Goal: Contribute content

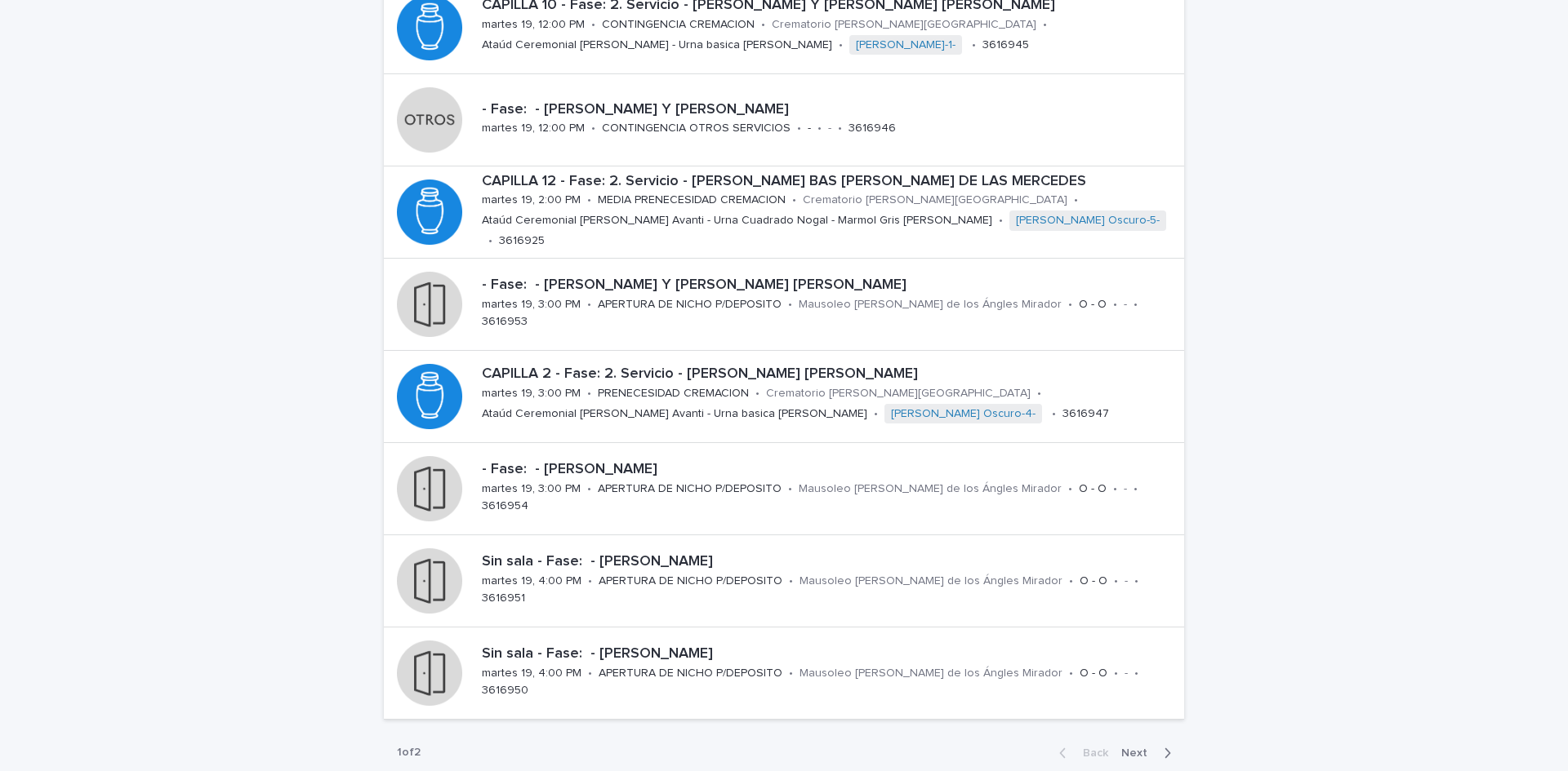
scroll to position [504, 0]
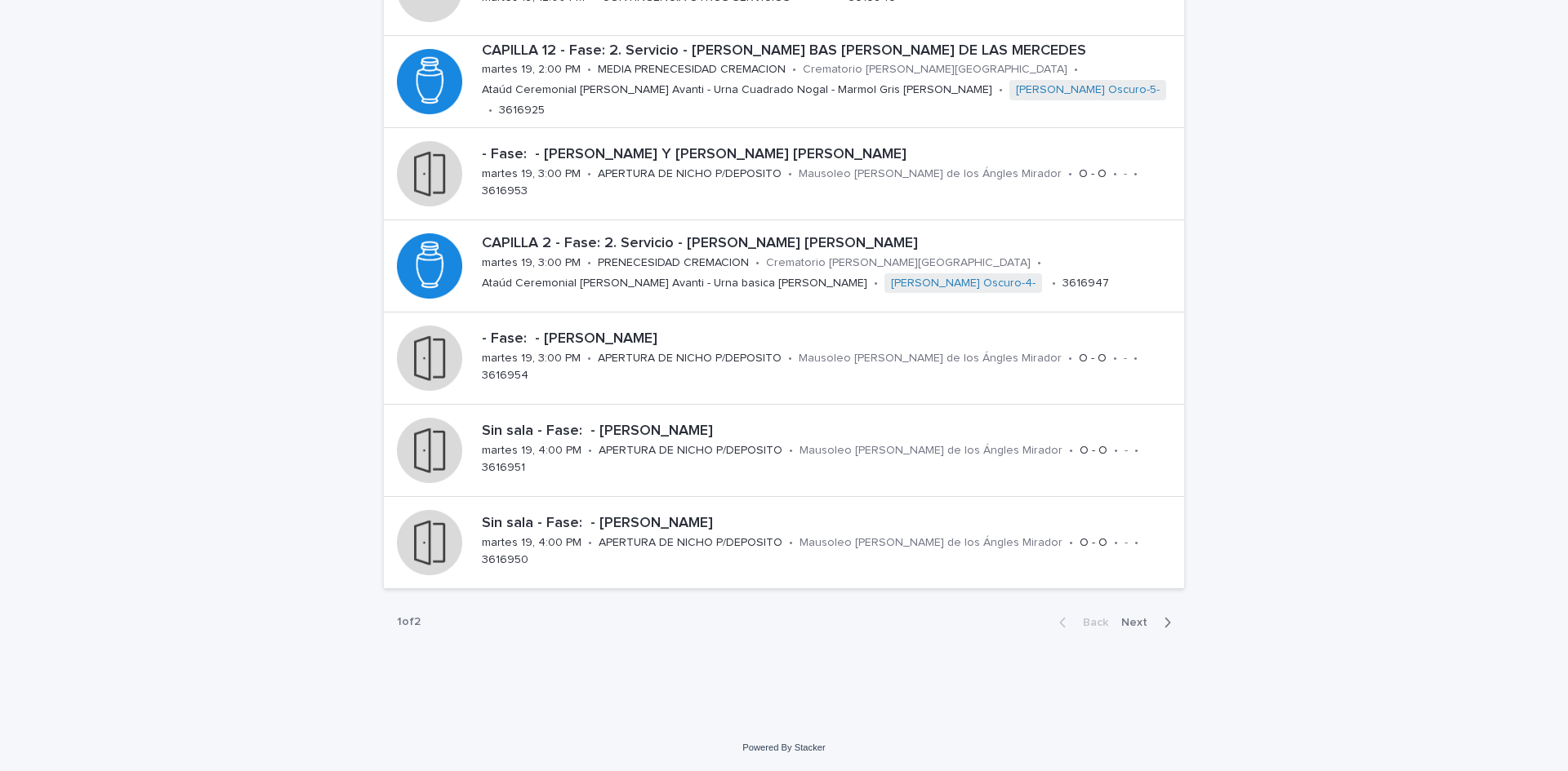
click at [1157, 620] on div "button" at bounding box center [1163, 622] width 13 height 14
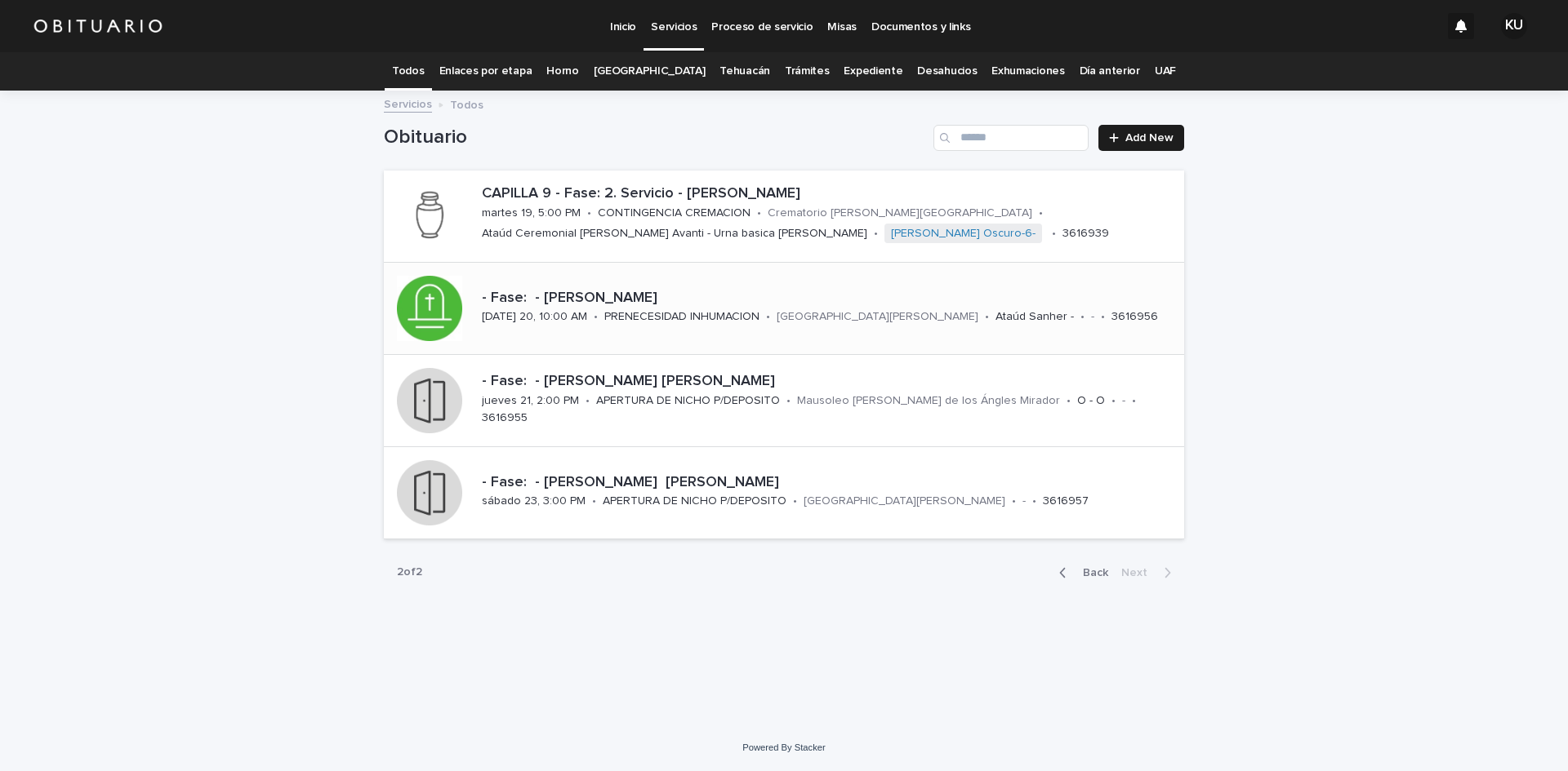
click at [712, 287] on div "- Fase: - [PERSON_NAME]" at bounding box center [830, 298] width 696 height 22
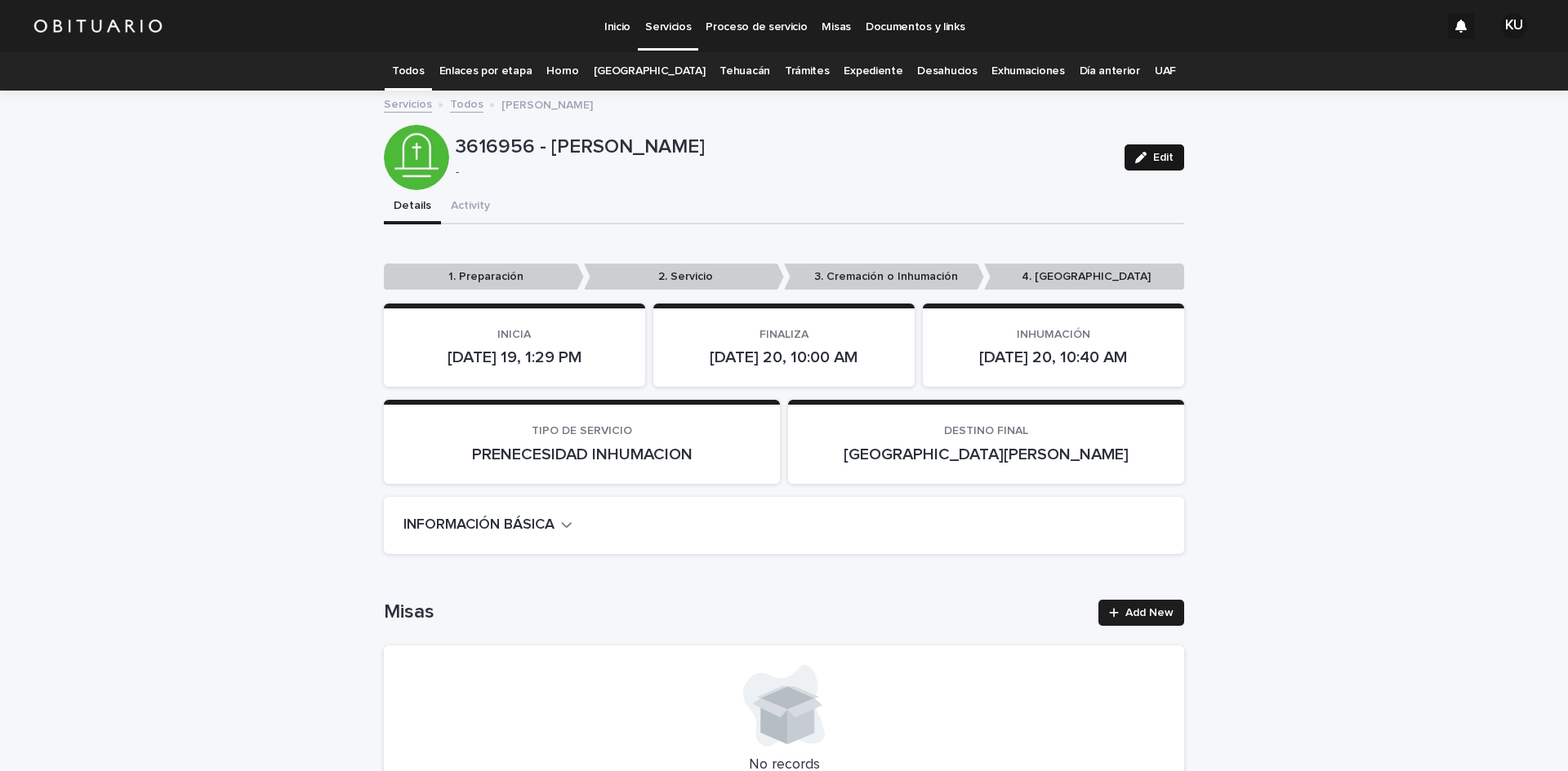
click at [1167, 152] on span "Edit" at bounding box center [1163, 157] width 21 height 12
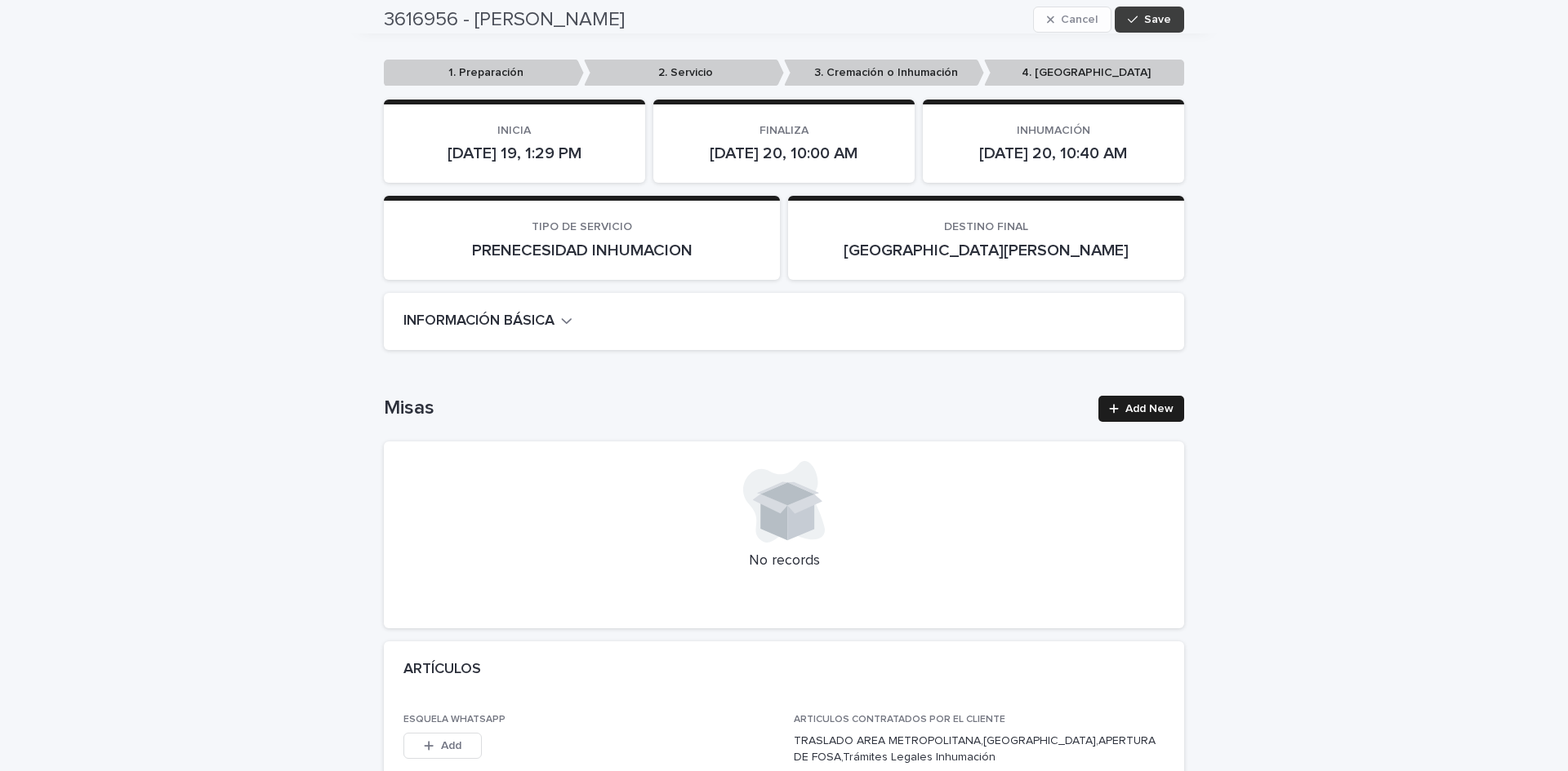
scroll to position [4249, 0]
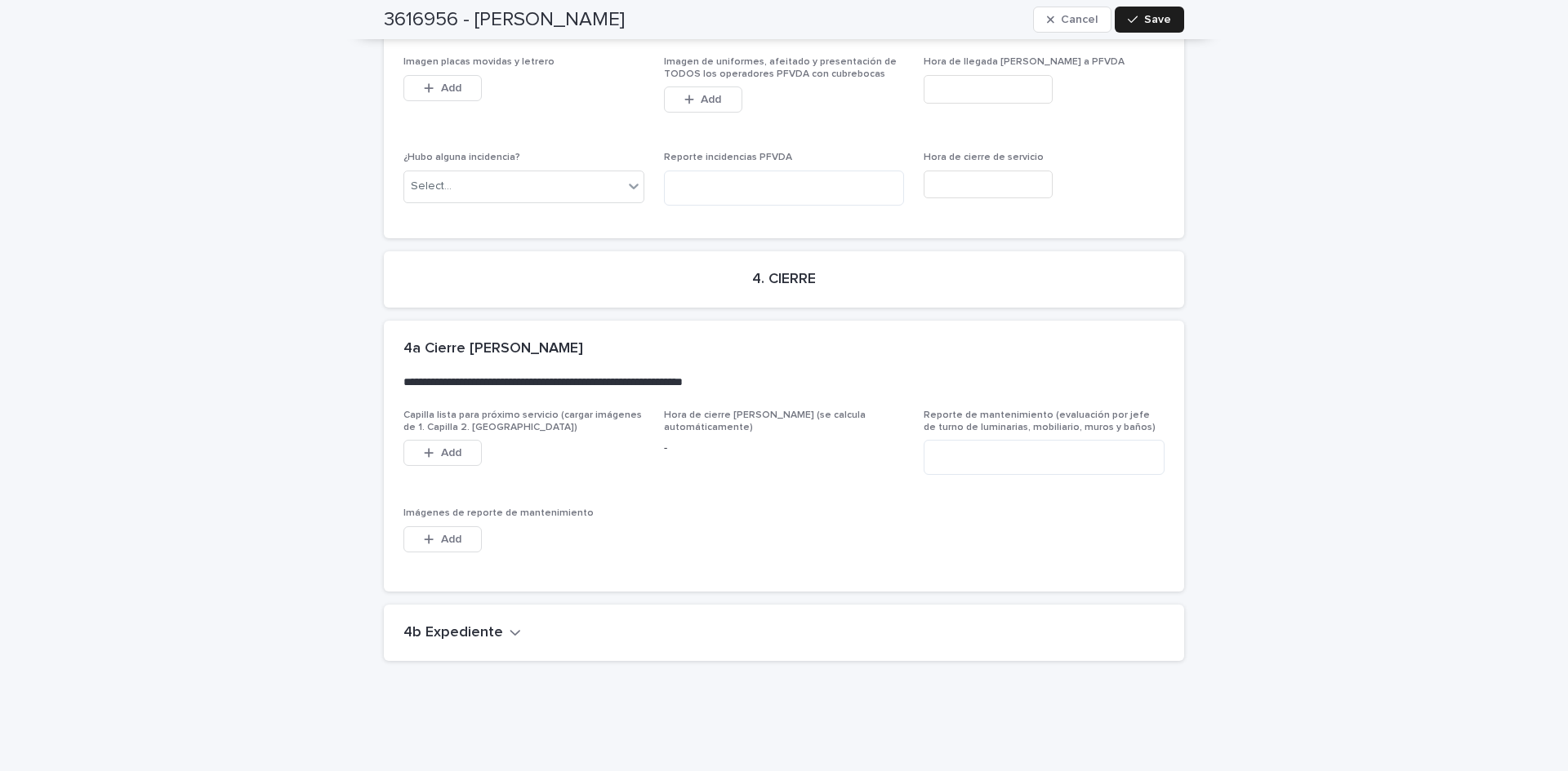
click at [466, 624] on h2 "4b Expediente" at bounding box center [453, 633] width 100 height 18
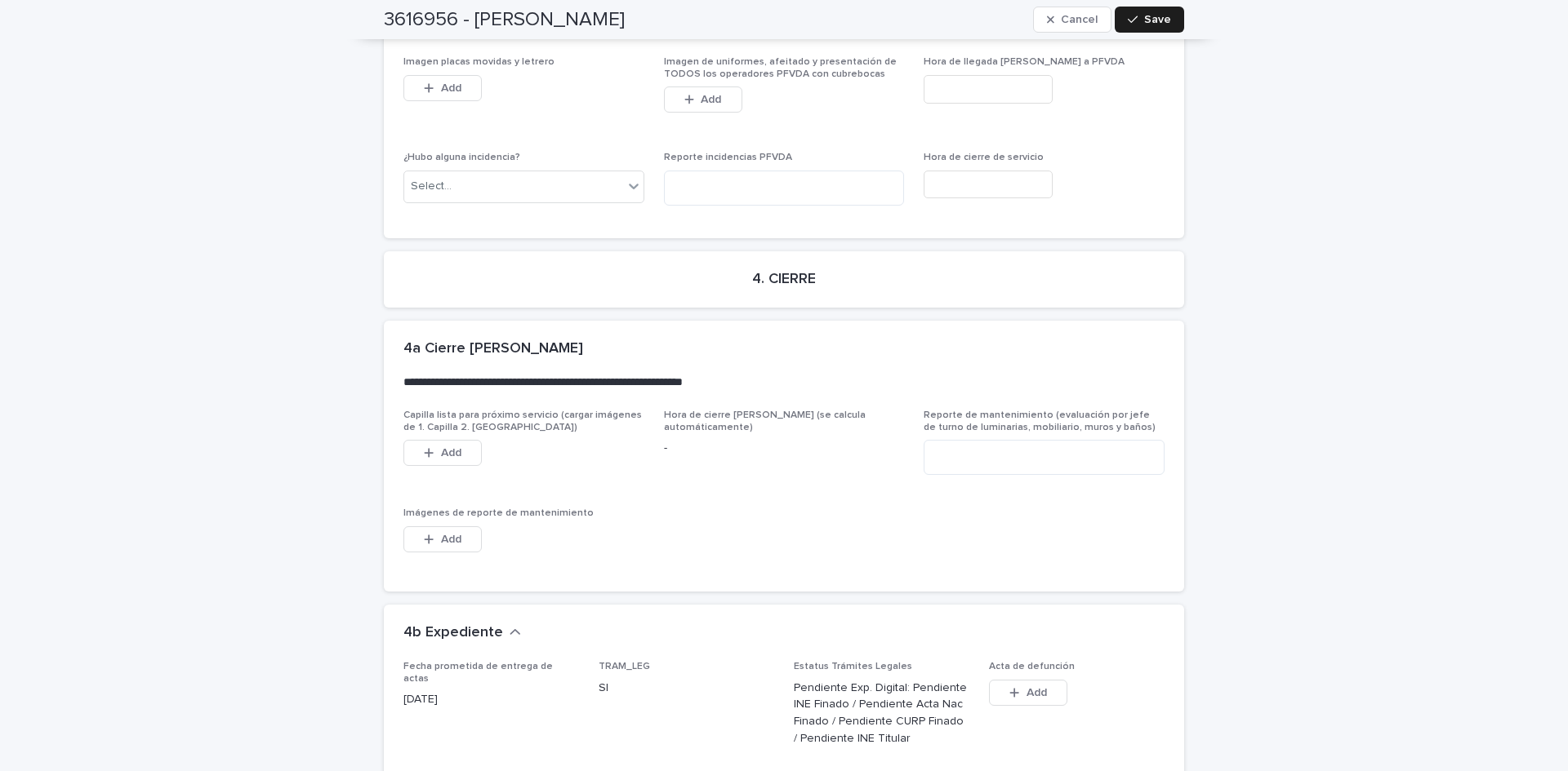
scroll to position [4797, 0]
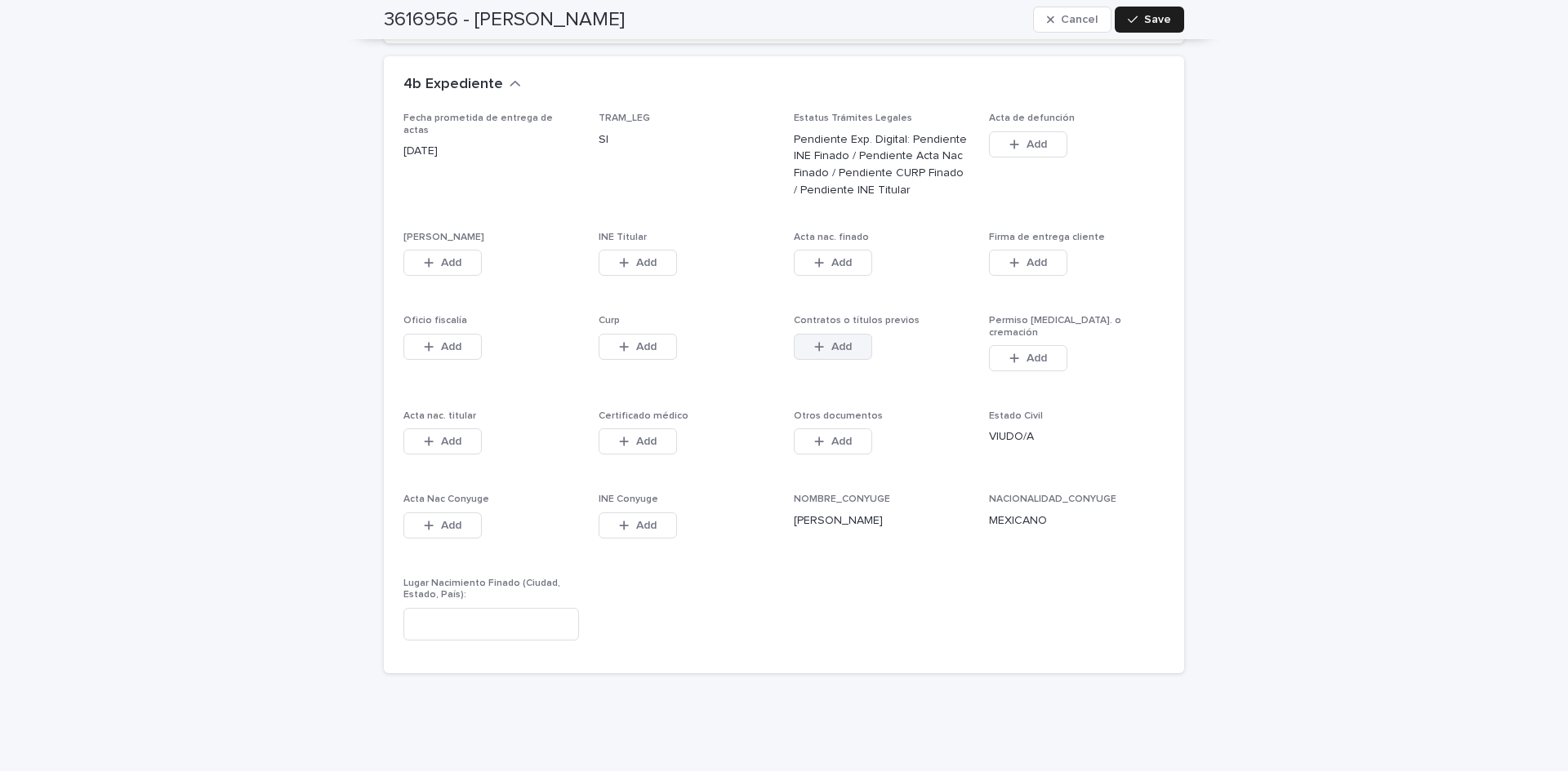
click at [864, 334] on button "Add" at bounding box center [832, 346] width 78 height 26
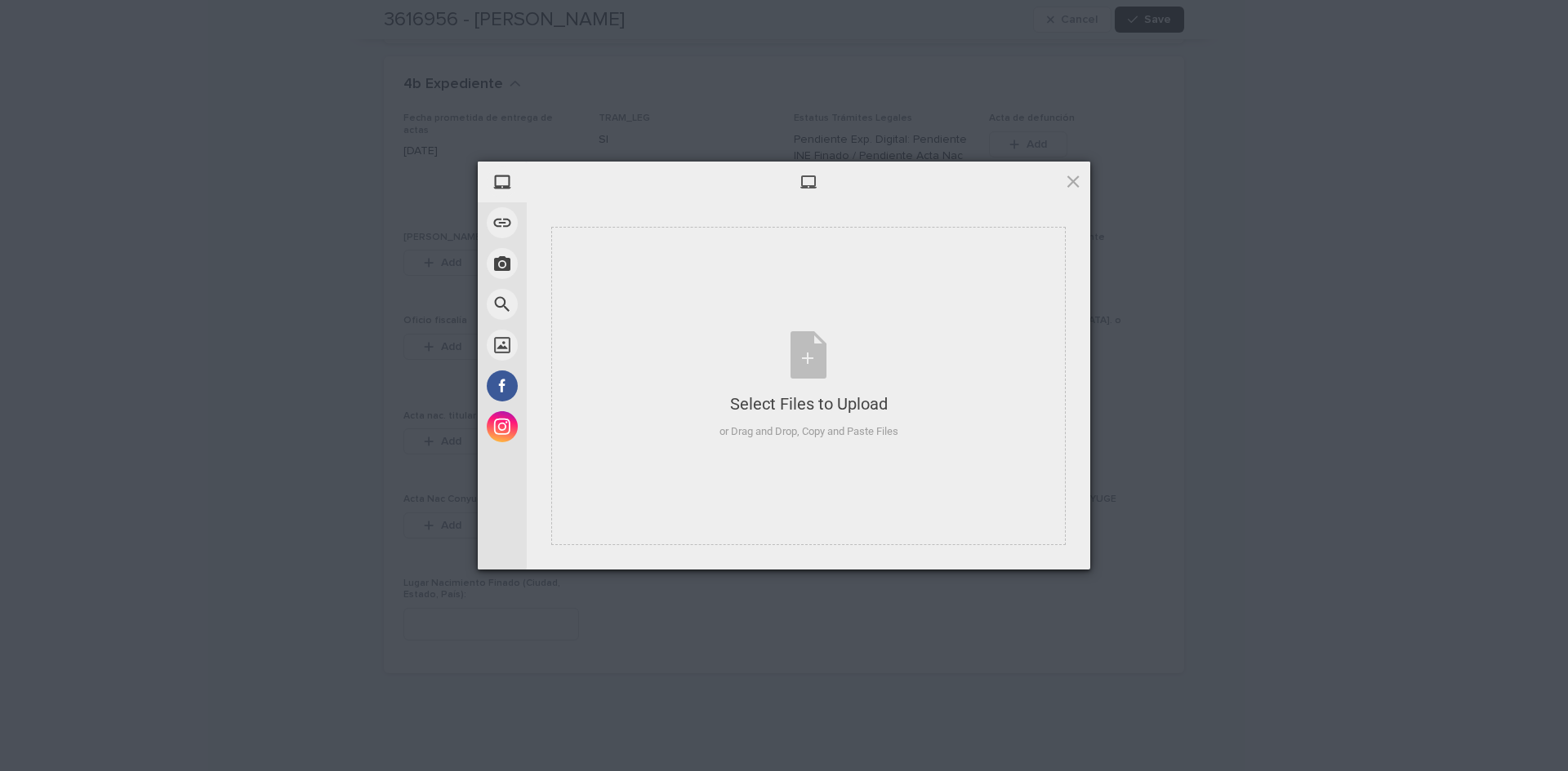
drag, startPoint x: 1060, startPoint y: 645, endPoint x: 1017, endPoint y: 259, distance: 388.4
click at [1063, 649] on div "My Device Link (URL) Take Photo Web Search Unsplash Facebook Instagram Select F…" at bounding box center [784, 386] width 1568 height 771
click at [1069, 179] on span at bounding box center [1073, 181] width 18 height 18
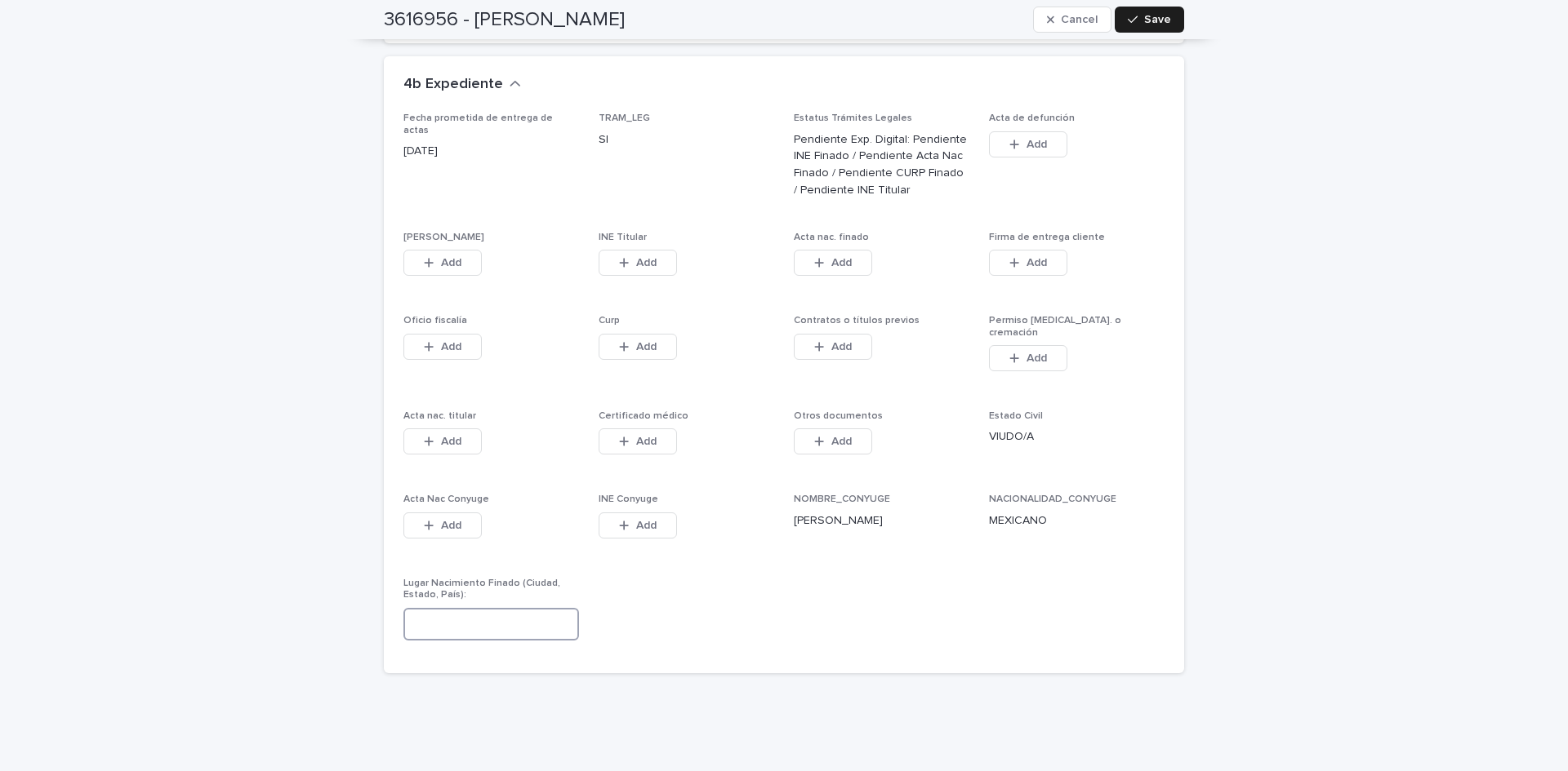
click at [444, 608] on input at bounding box center [492, 624] width 176 height 32
type input "**********"
click at [854, 334] on button "Add" at bounding box center [832, 346] width 78 height 26
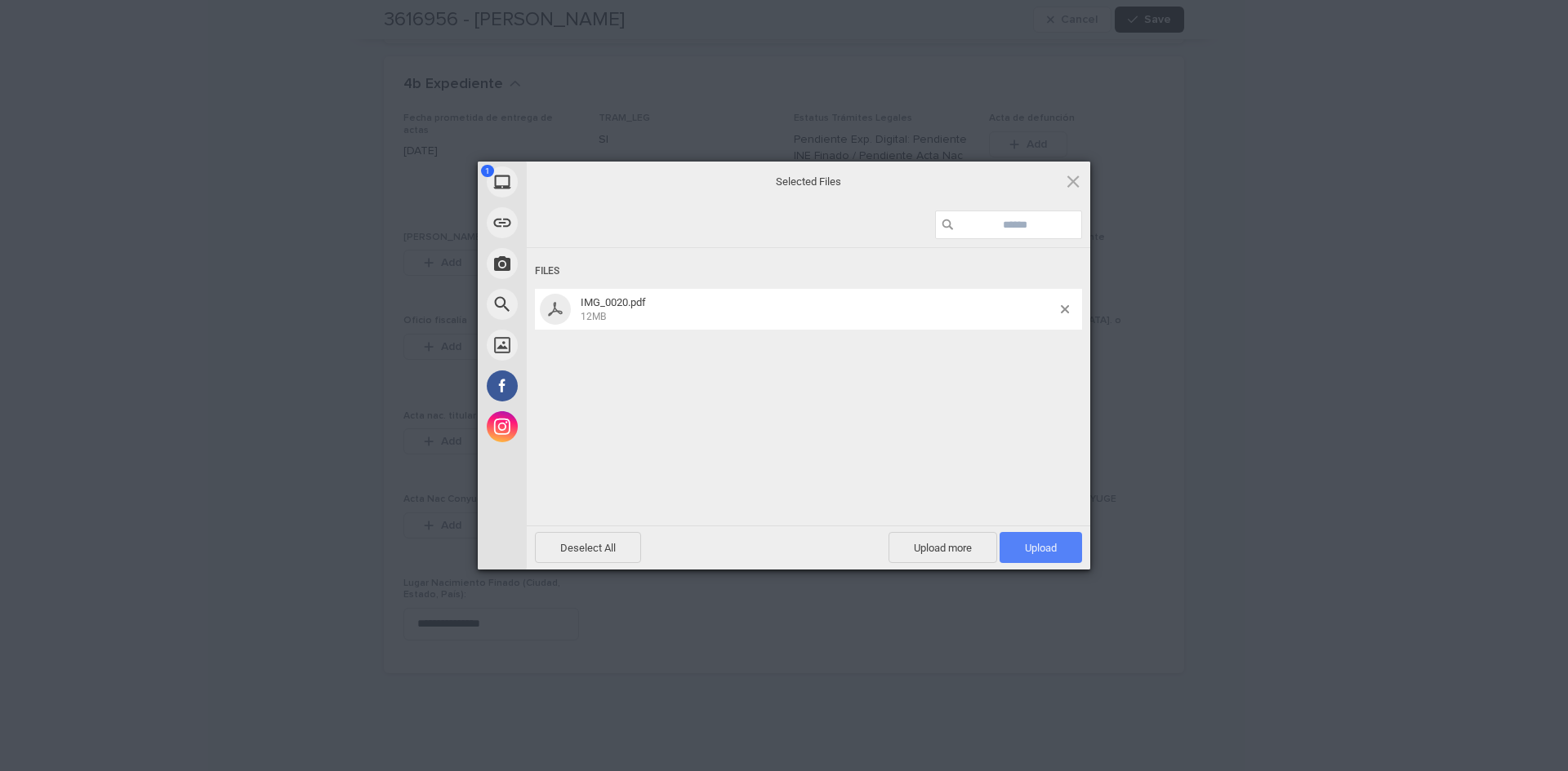
click at [1011, 550] on span "Upload 1" at bounding box center [1041, 547] width 83 height 31
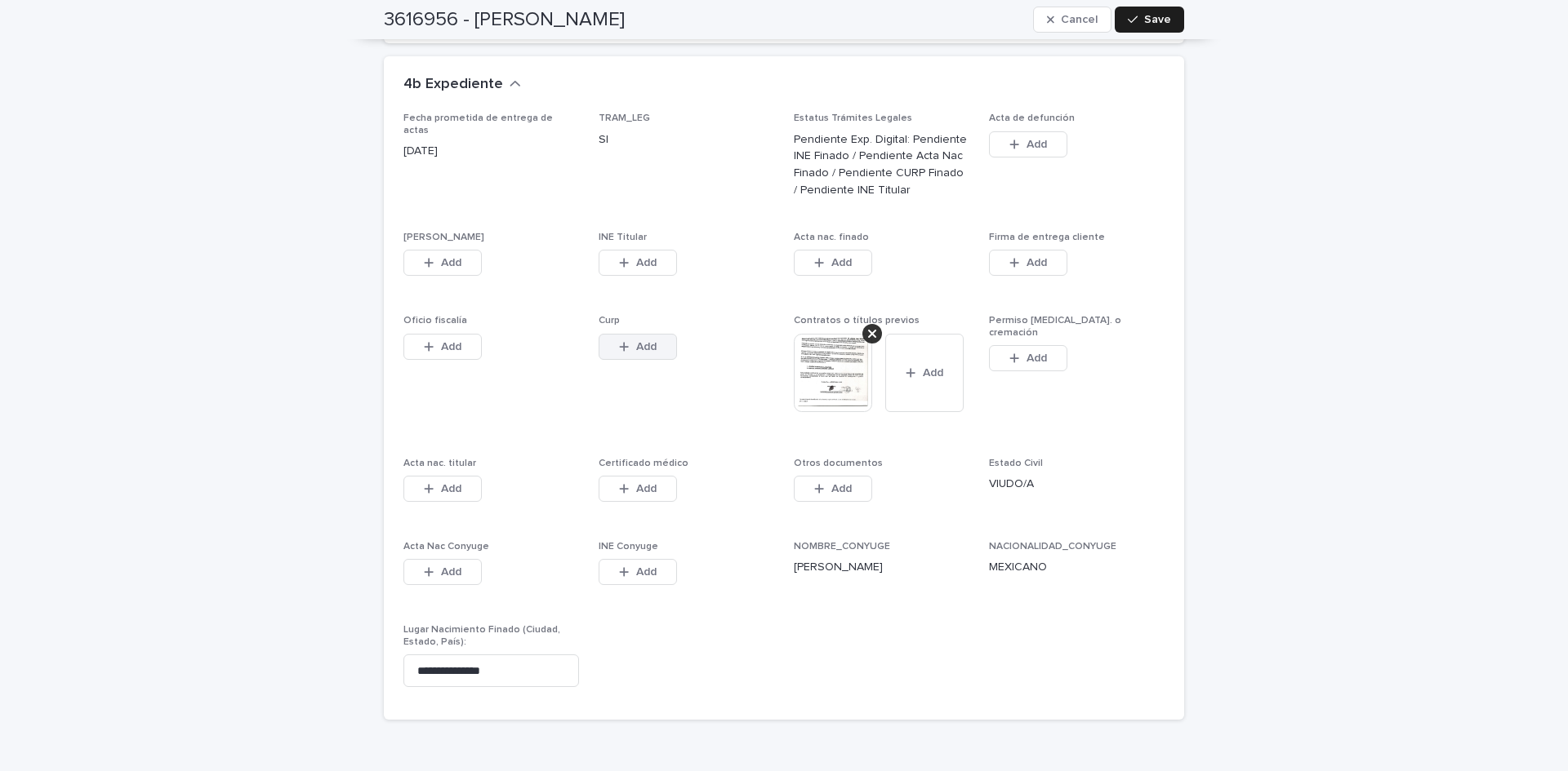
drag, startPoint x: 453, startPoint y: 230, endPoint x: 650, endPoint y: 327, distance: 219.6
click at [455, 257] on span "Add" at bounding box center [451, 263] width 21 height 12
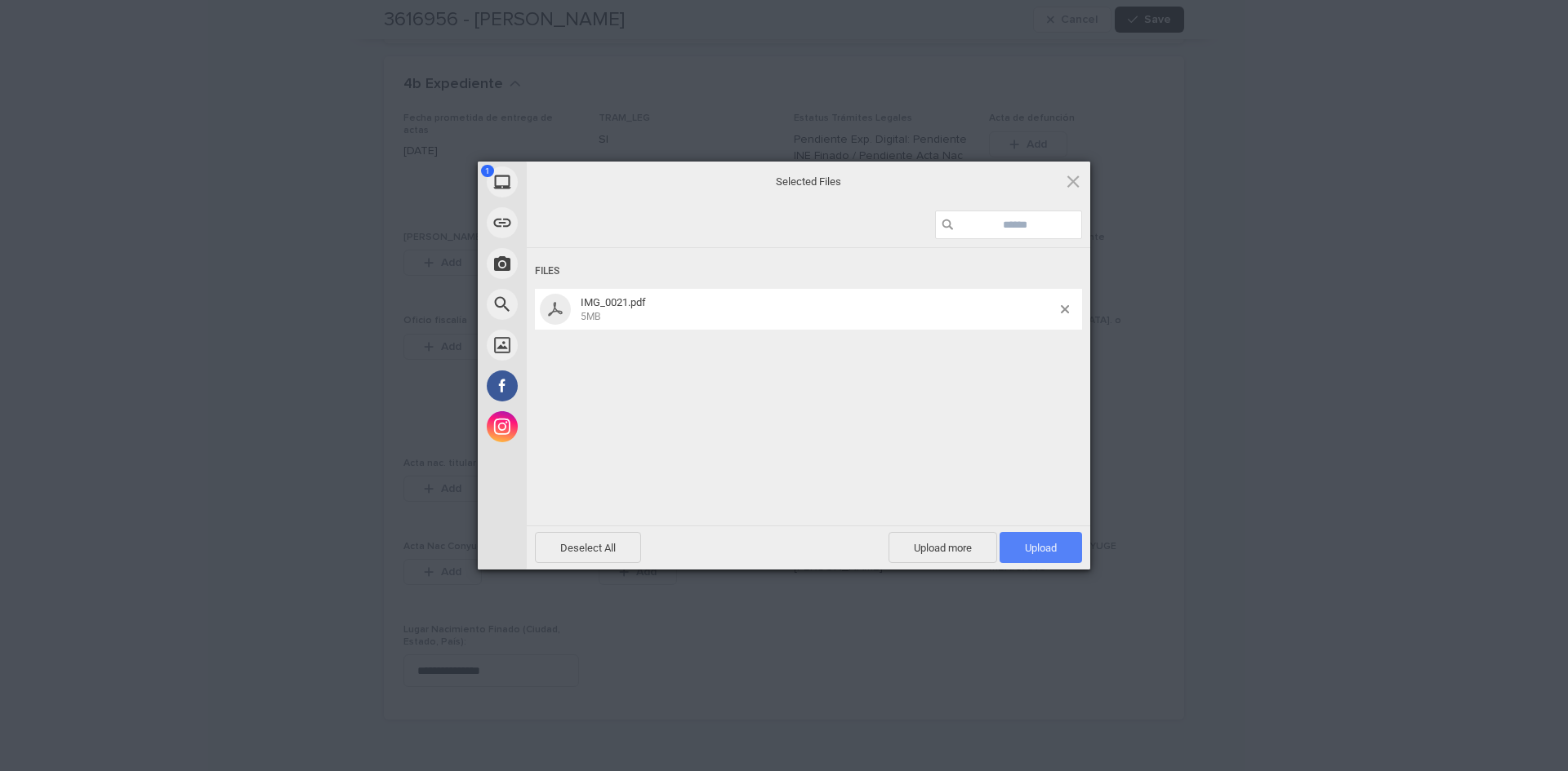
click at [1003, 545] on span "Upload 1" at bounding box center [1041, 547] width 83 height 31
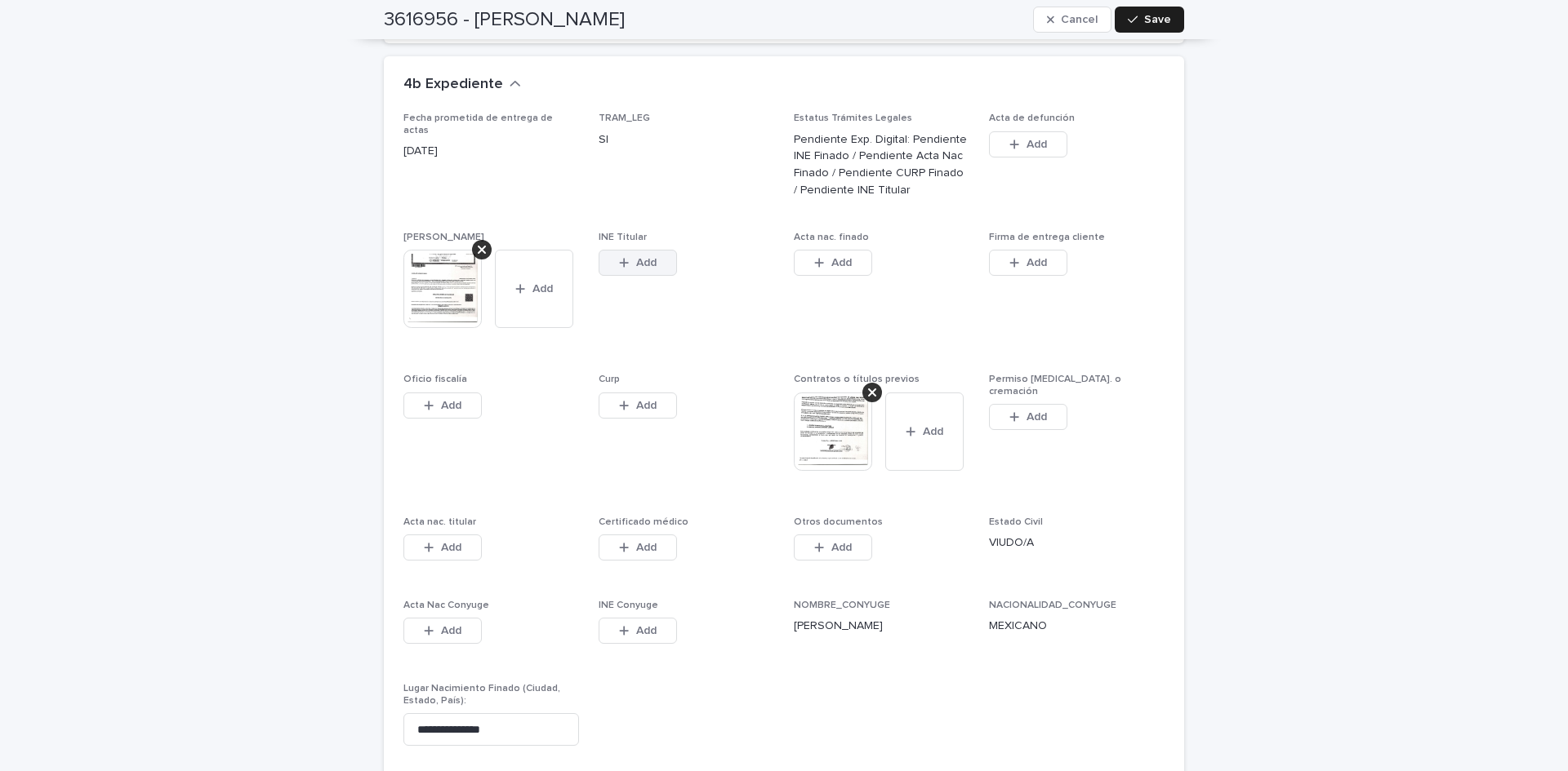
click at [660, 250] on button "Add" at bounding box center [637, 263] width 78 height 26
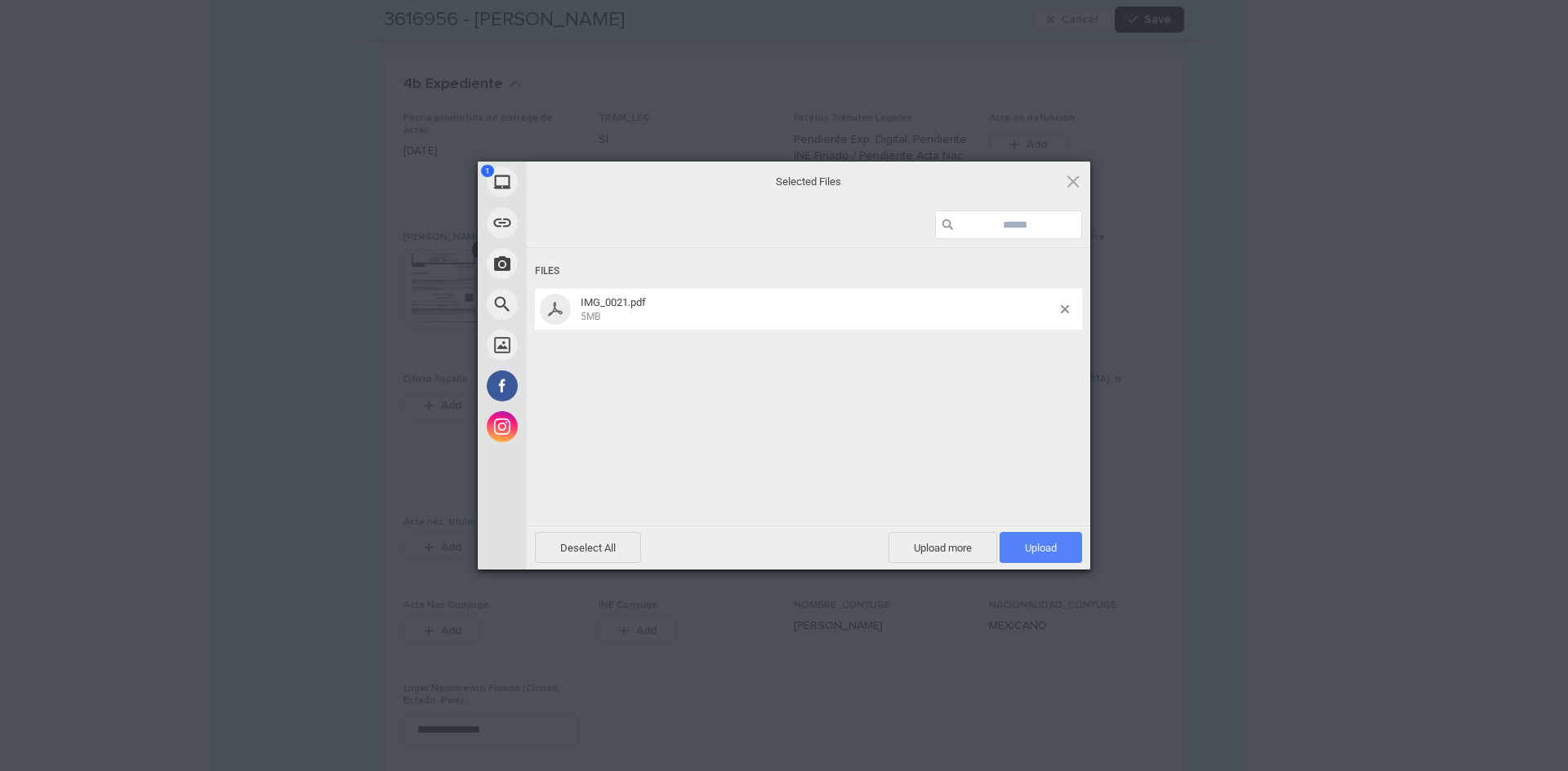
click at [1026, 559] on span "Upload 1" at bounding box center [1041, 547] width 83 height 31
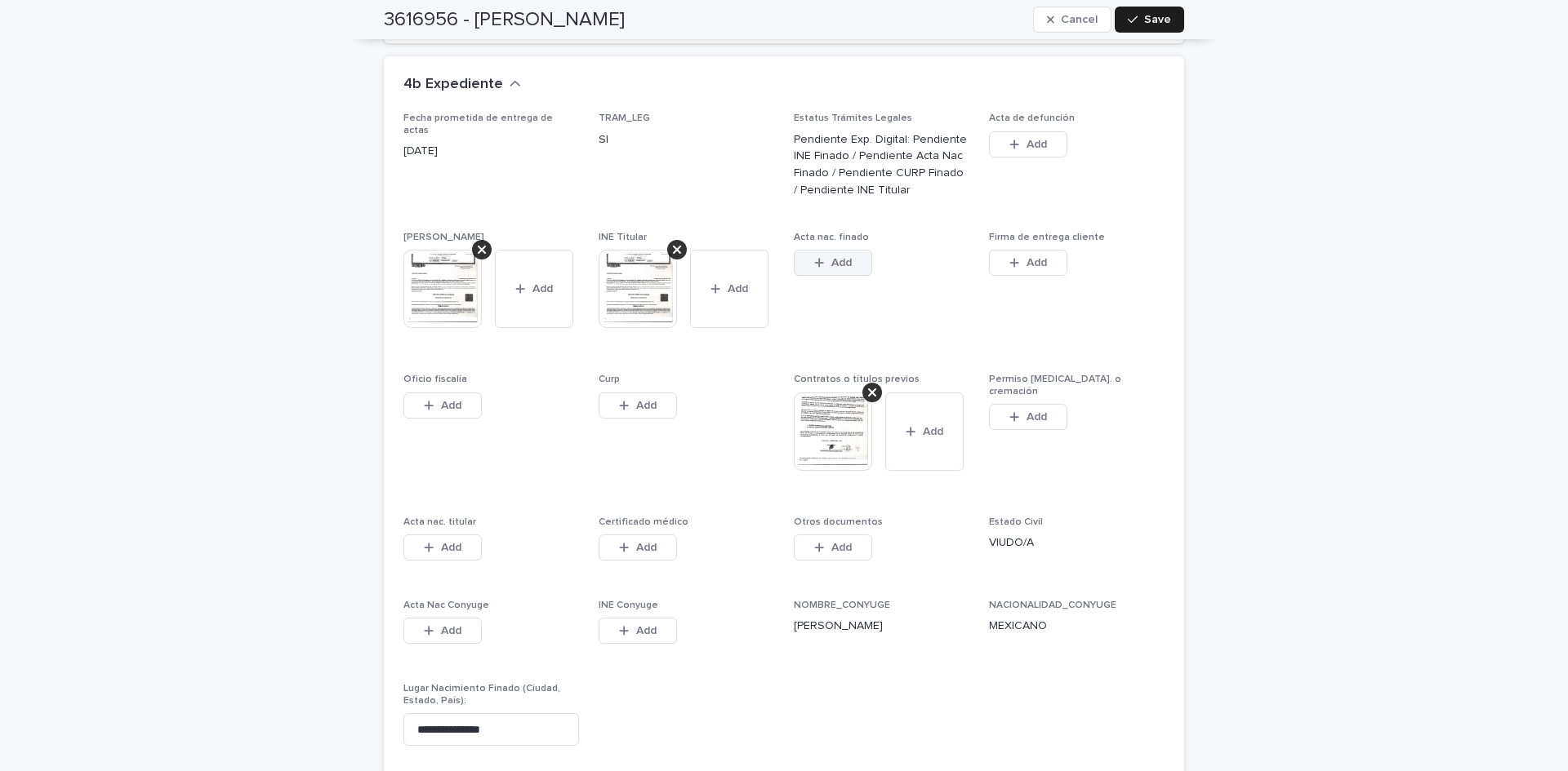
click at [814, 257] on icon "button" at bounding box center [819, 263] width 10 height 12
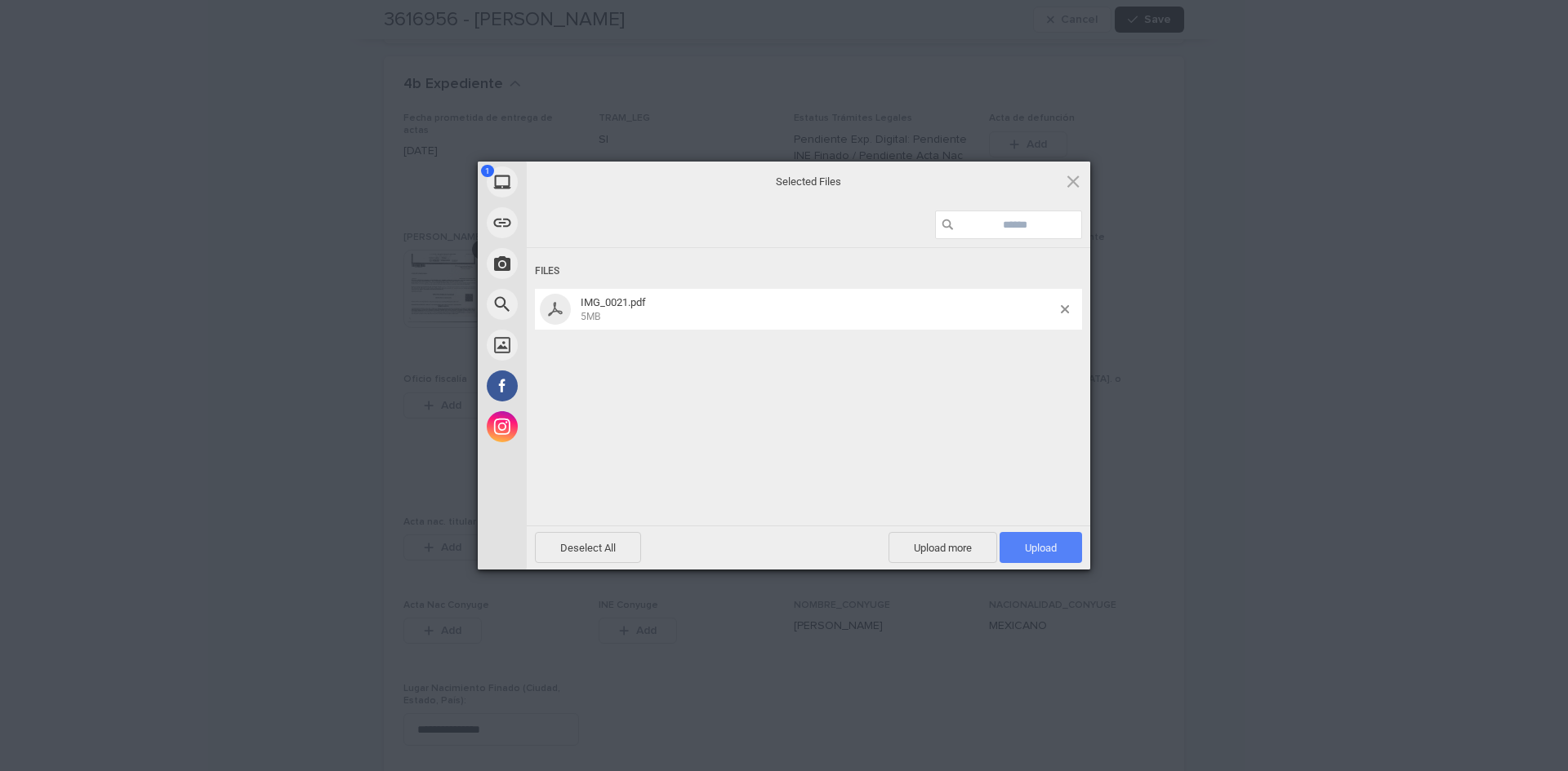
click at [1009, 546] on span "Upload 1" at bounding box center [1041, 547] width 83 height 31
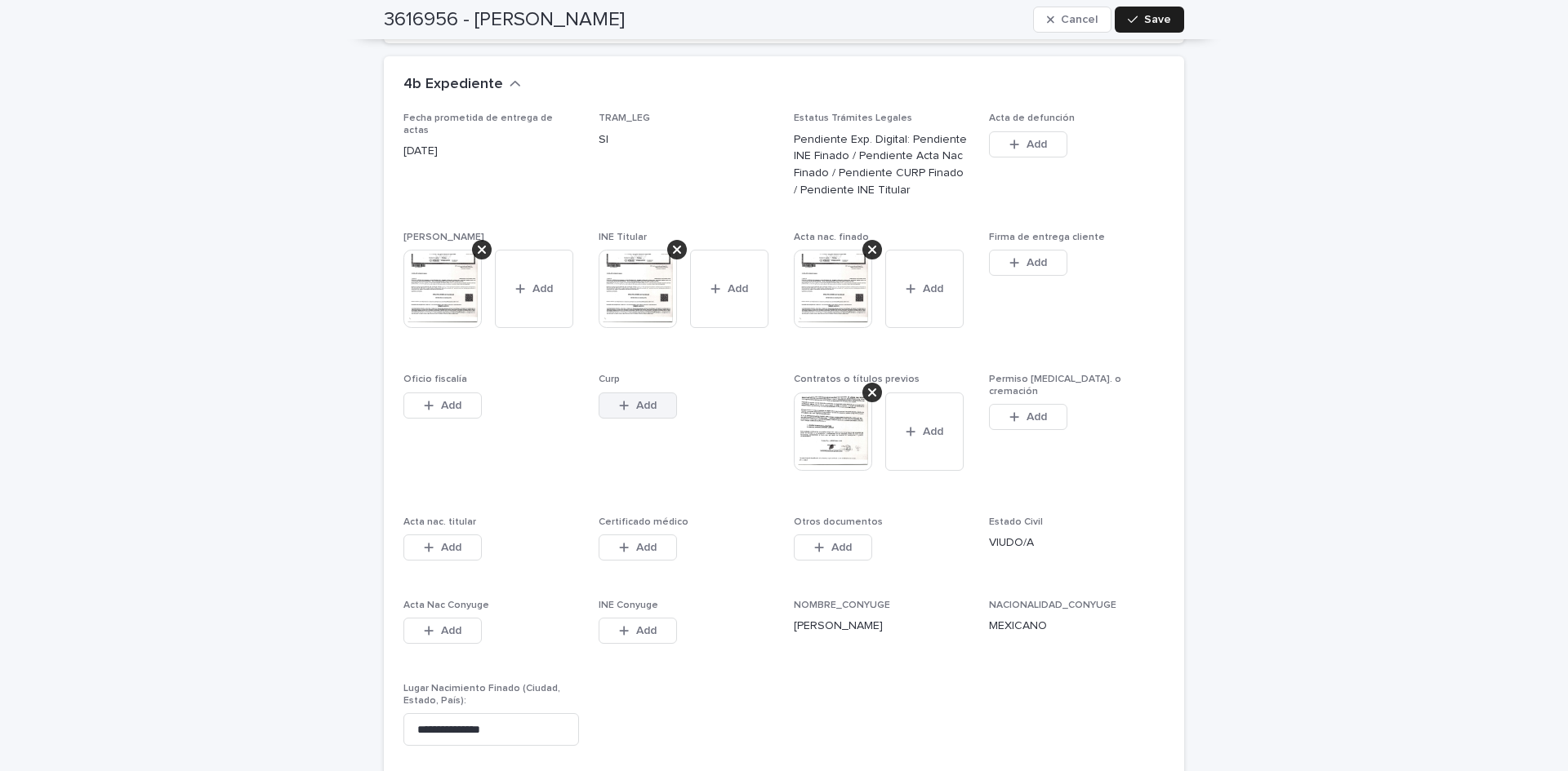
click at [658, 393] on button "Add" at bounding box center [637, 405] width 78 height 26
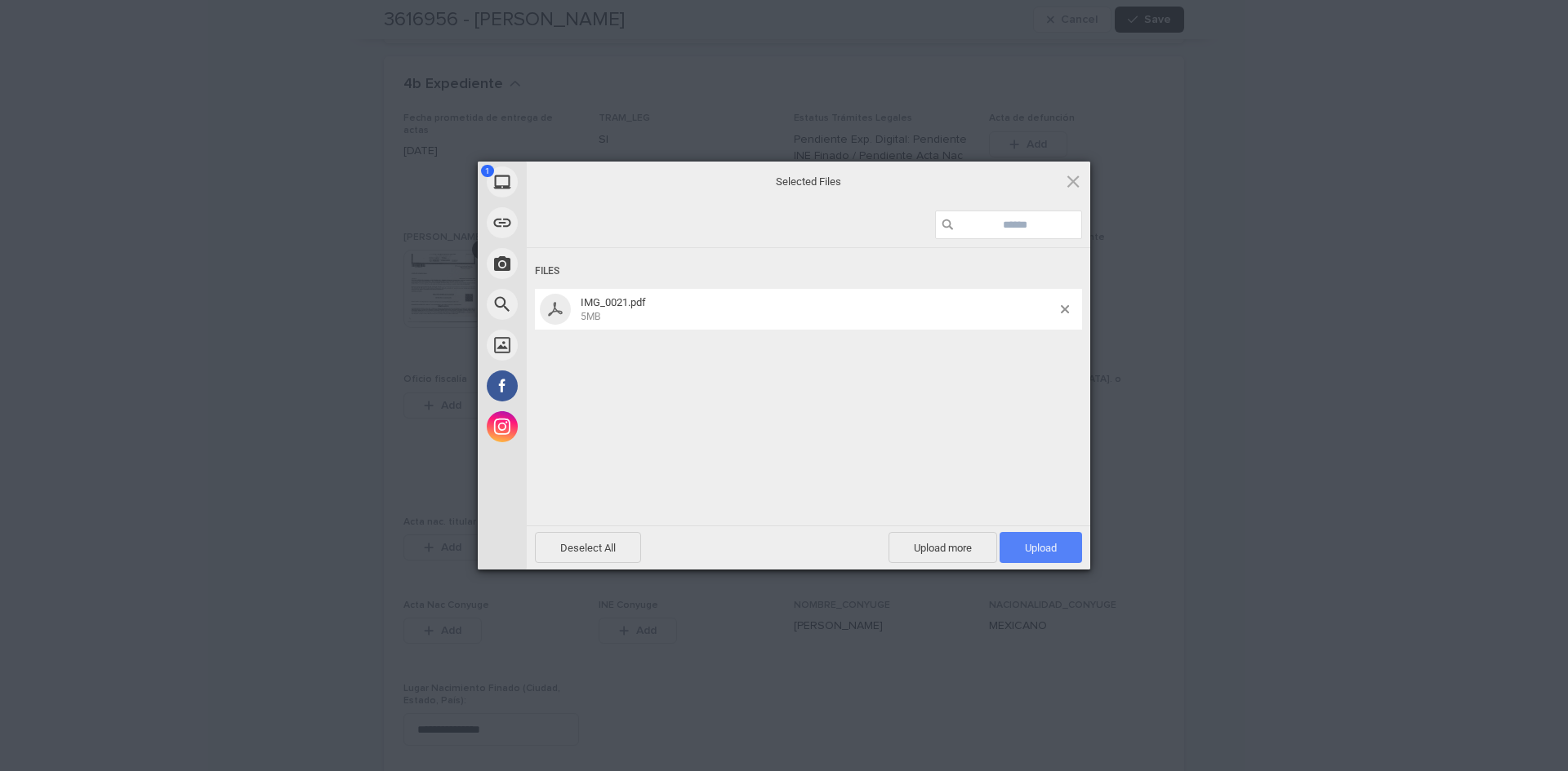
click at [1005, 542] on span "Upload 1" at bounding box center [1041, 547] width 83 height 31
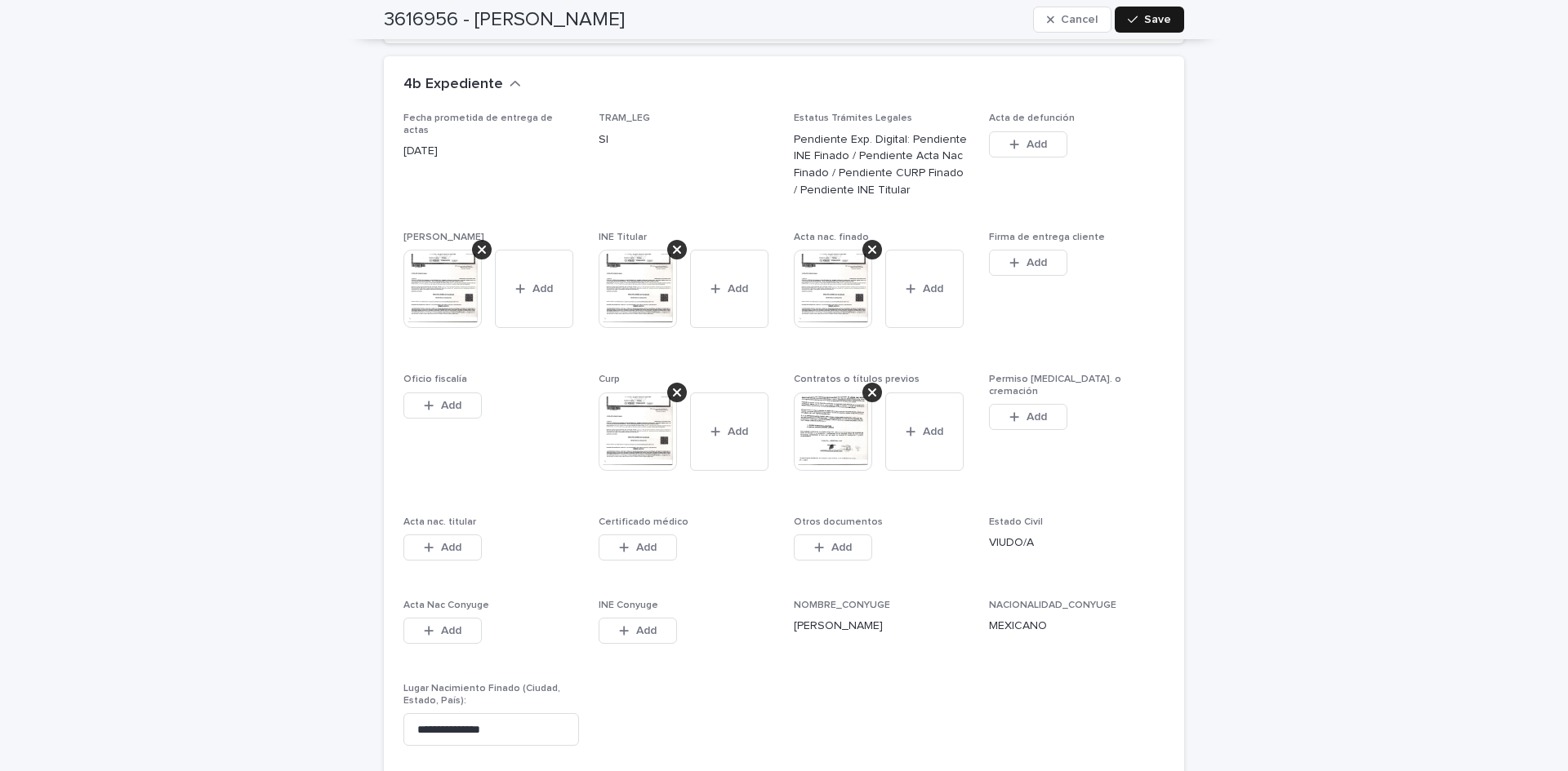
click at [1151, 22] on span "Save" at bounding box center [1157, 19] width 27 height 12
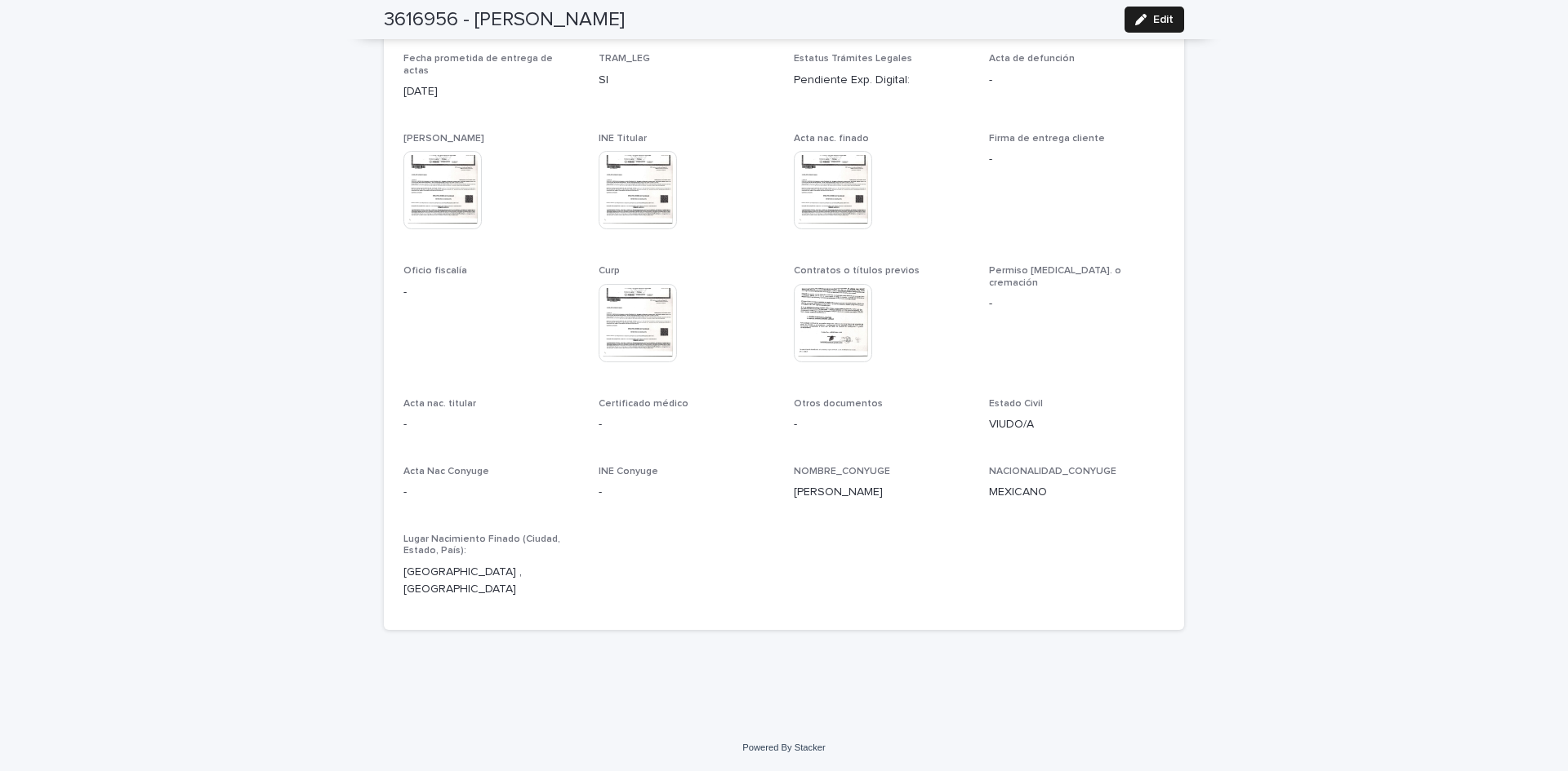
scroll to position [4279, 0]
